Goal: Find specific page/section: Find specific page/section

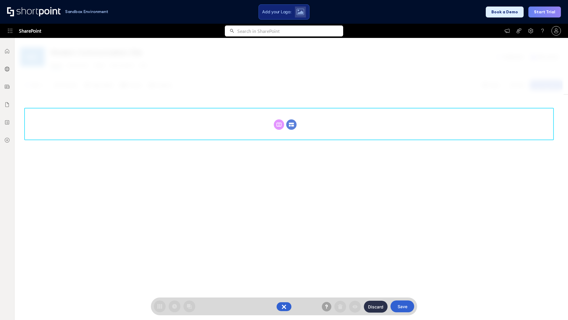
scroll to position [81, 0]
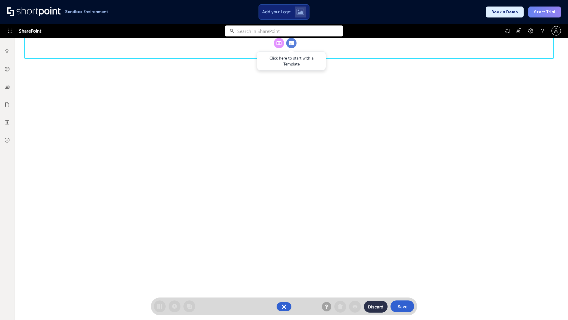
click at [291, 48] on circle at bounding box center [291, 43] width 10 height 10
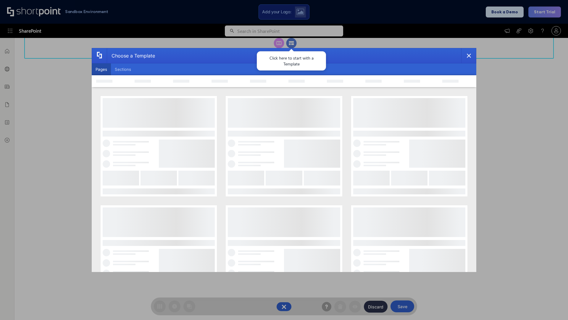
scroll to position [0, 0]
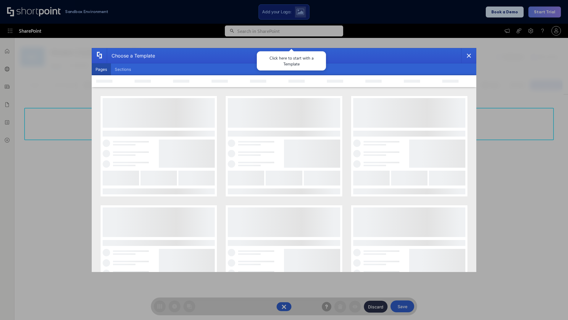
click at [101, 69] on button "Pages" at bounding box center [101, 69] width 19 height 12
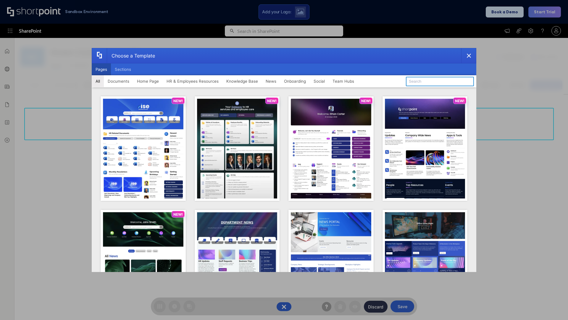
type input "HR 9"
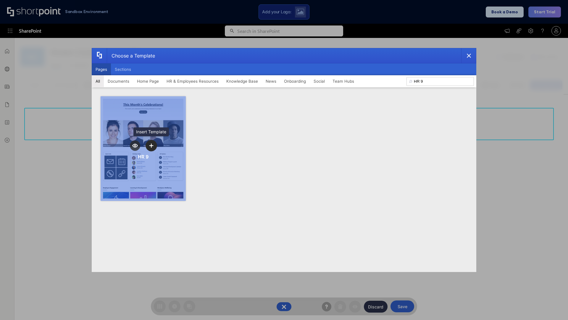
click at [151, 145] on icon "template selector" at bounding box center [151, 145] width 4 height 4
